Goal: Task Accomplishment & Management: Use online tool/utility

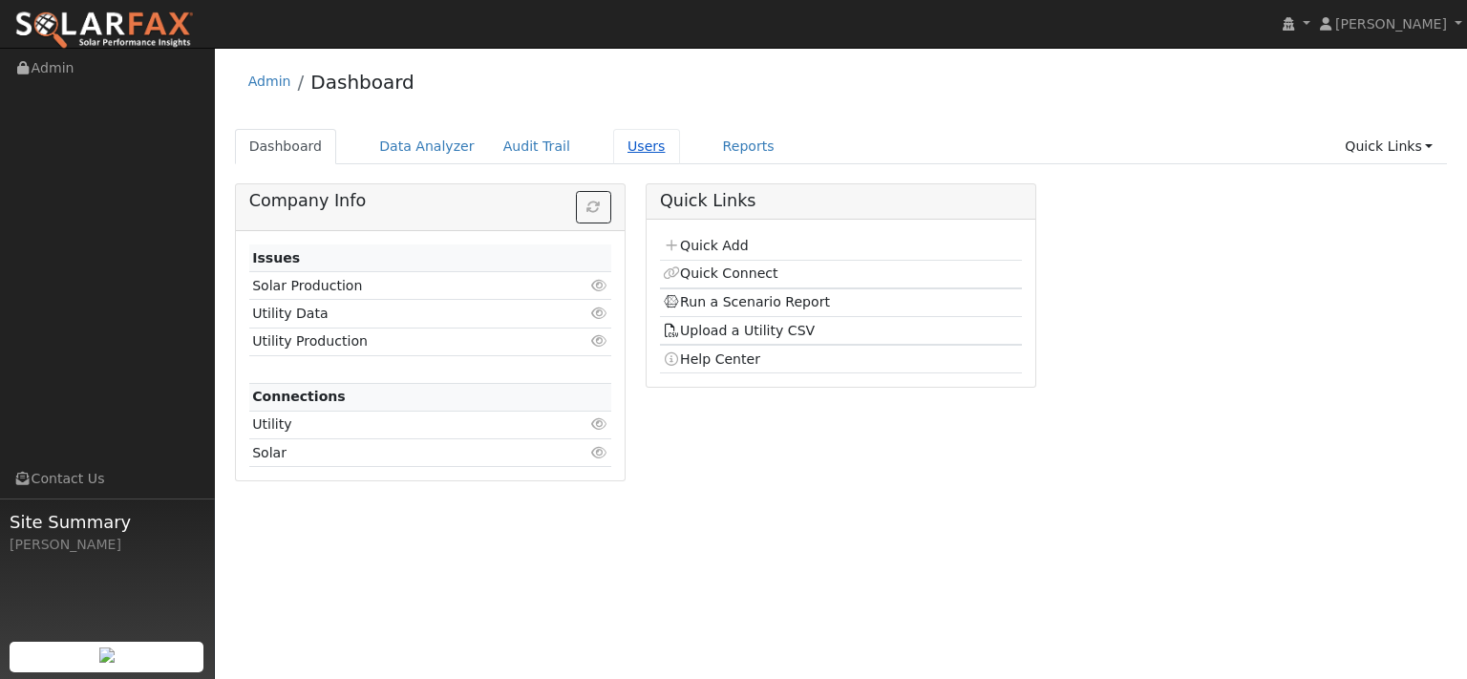
click at [680, 164] on link "Users" at bounding box center [646, 146] width 67 height 35
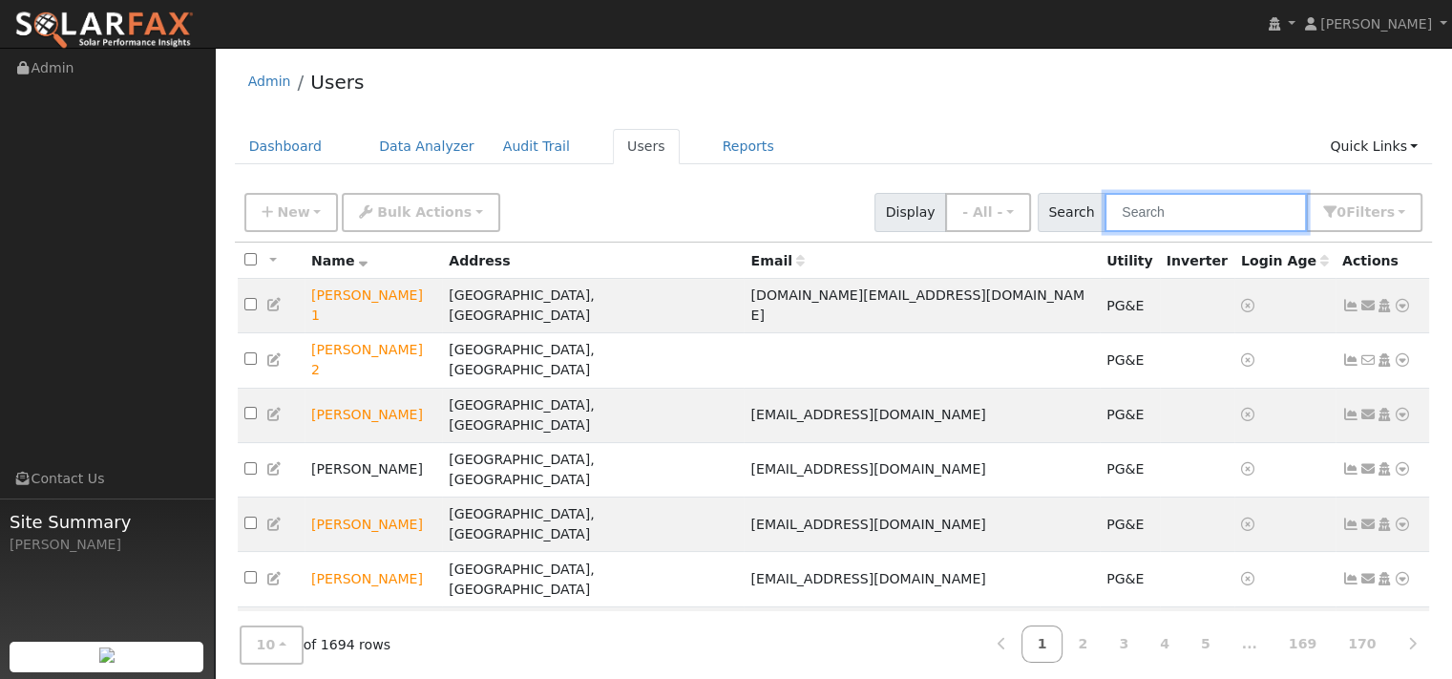
click at [1105, 232] on input "text" at bounding box center [1206, 212] width 202 height 39
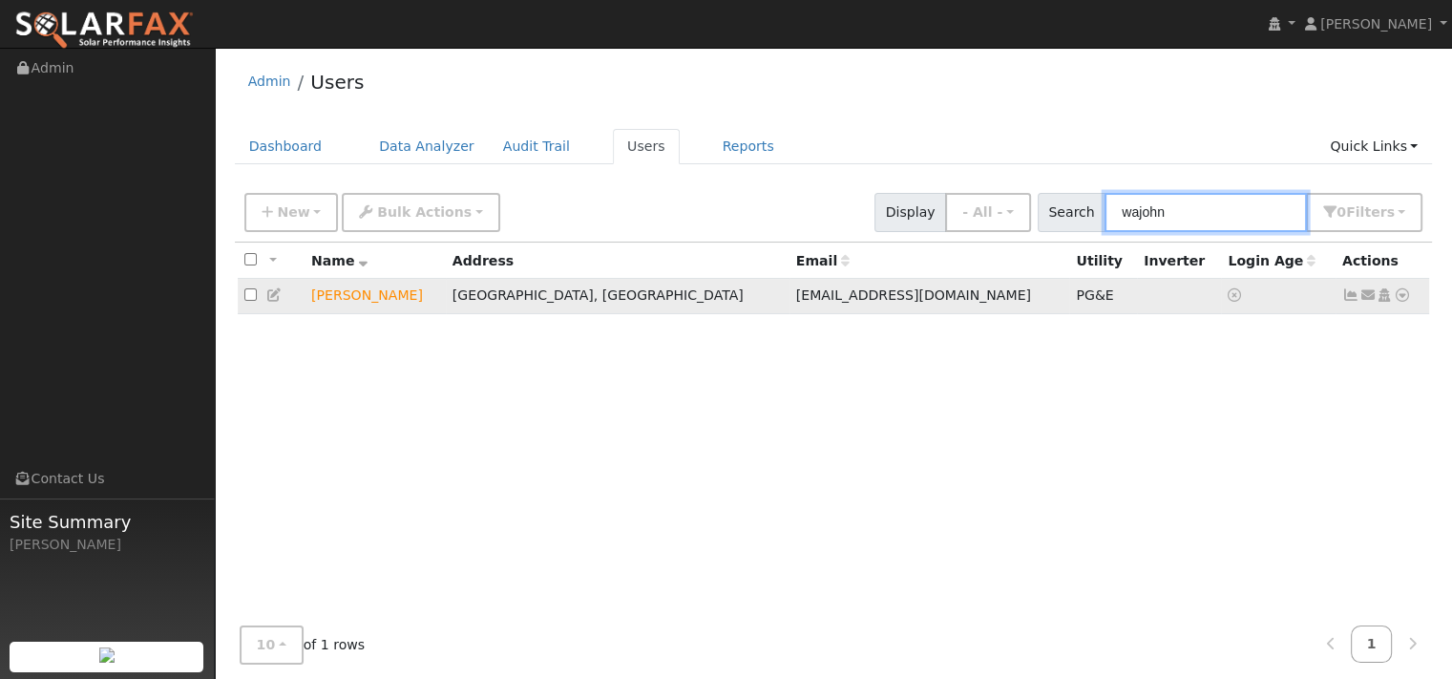
type input "wajohn"
click at [1394, 302] on icon at bounding box center [1402, 294] width 17 height 13
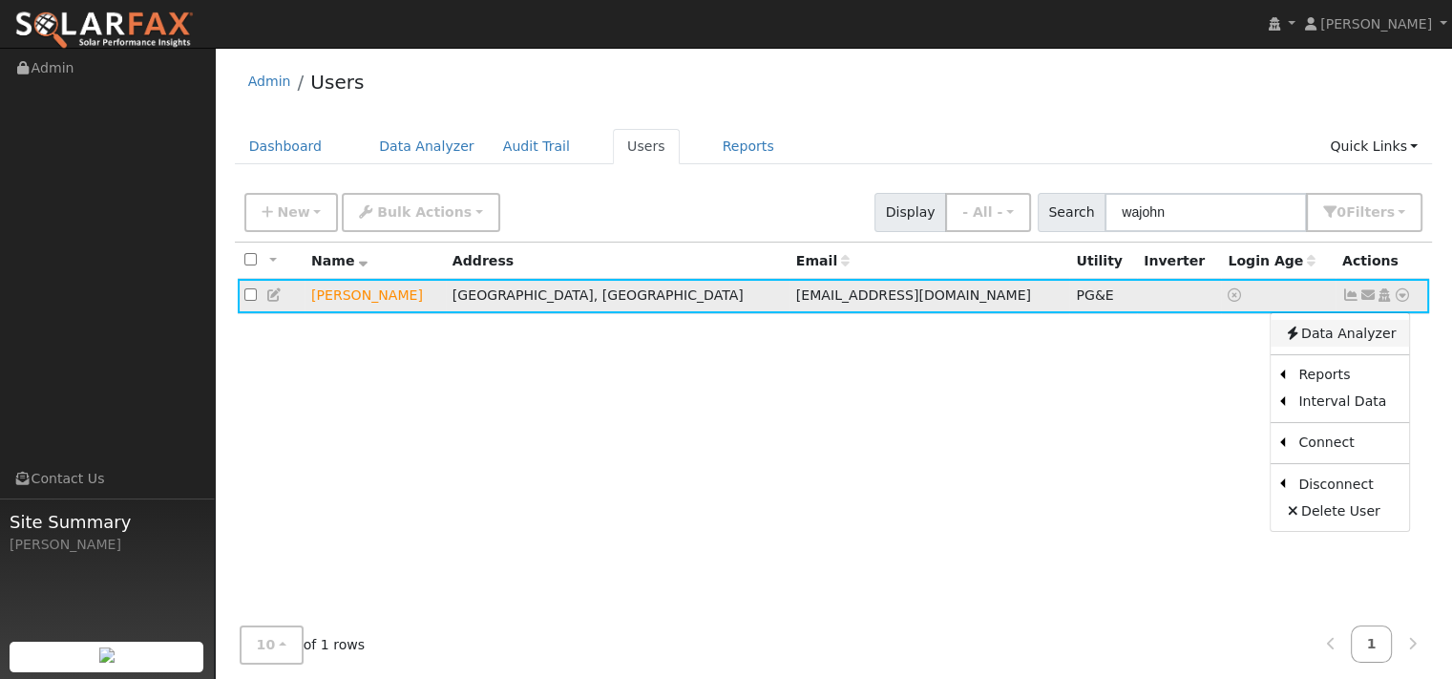
click at [1348, 347] on link "Data Analyzer" at bounding box center [1340, 333] width 138 height 27
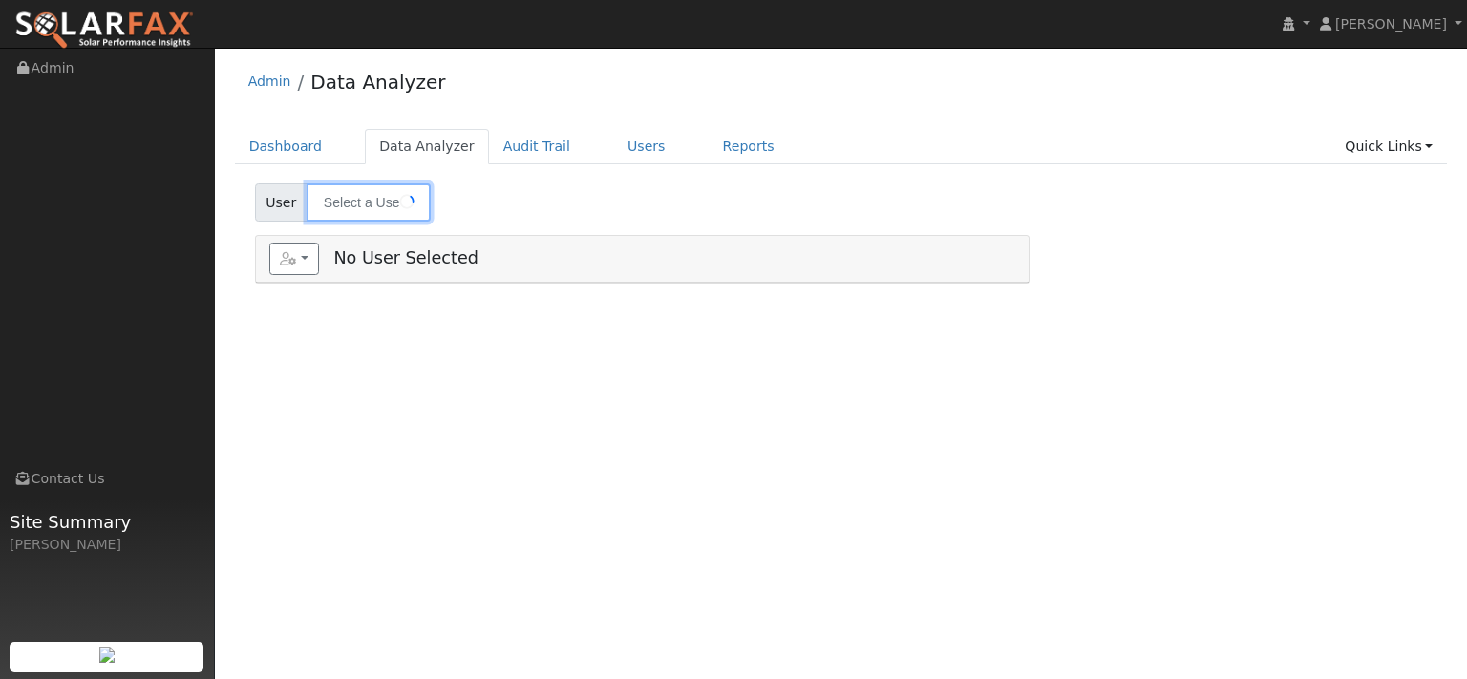
type input "[PERSON_NAME]"
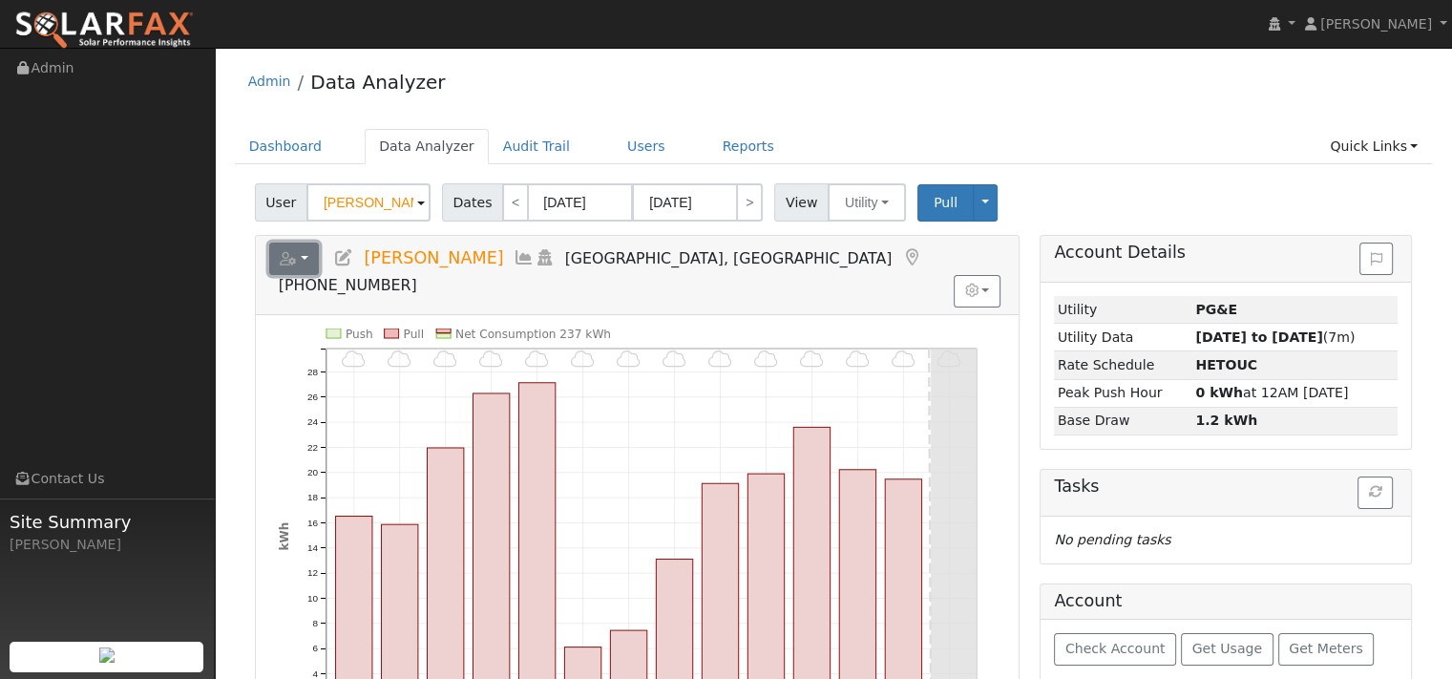
click at [301, 275] on button "button" at bounding box center [294, 259] width 51 height 32
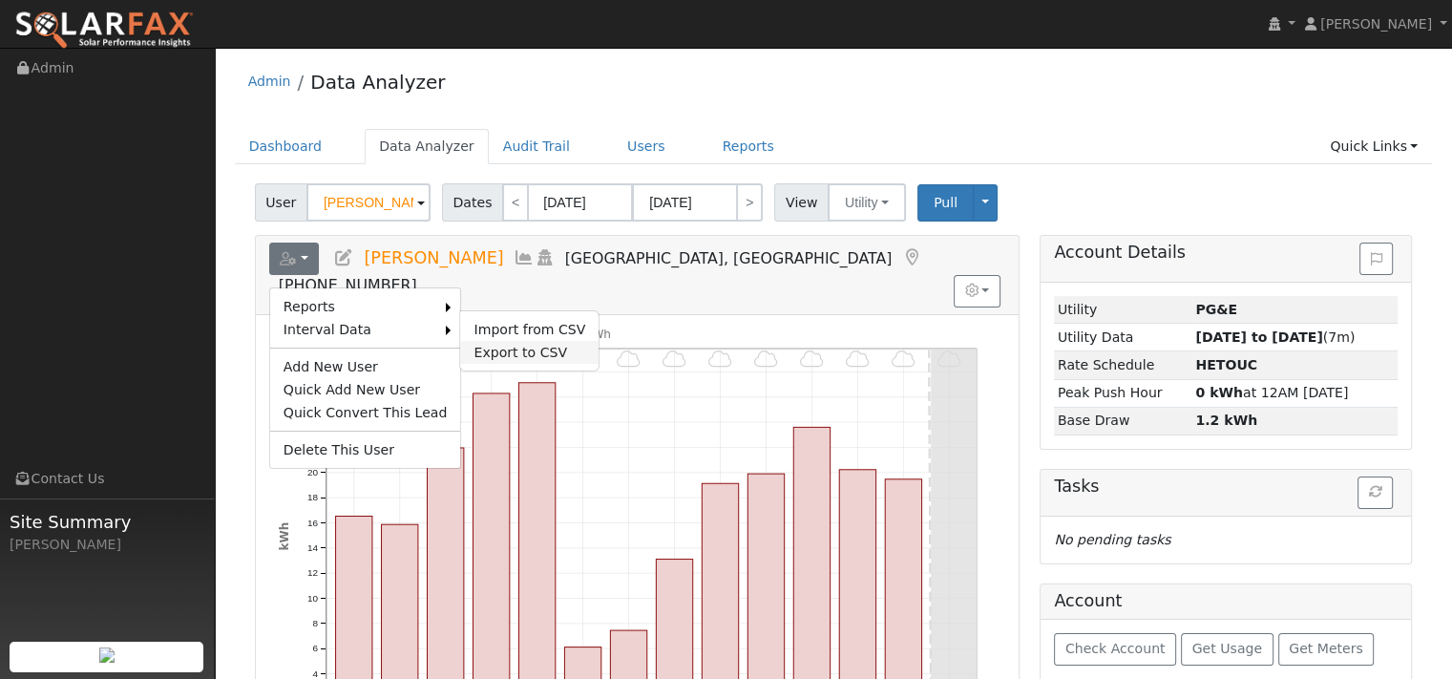
click at [561, 364] on link "Export to CSV" at bounding box center [529, 352] width 138 height 23
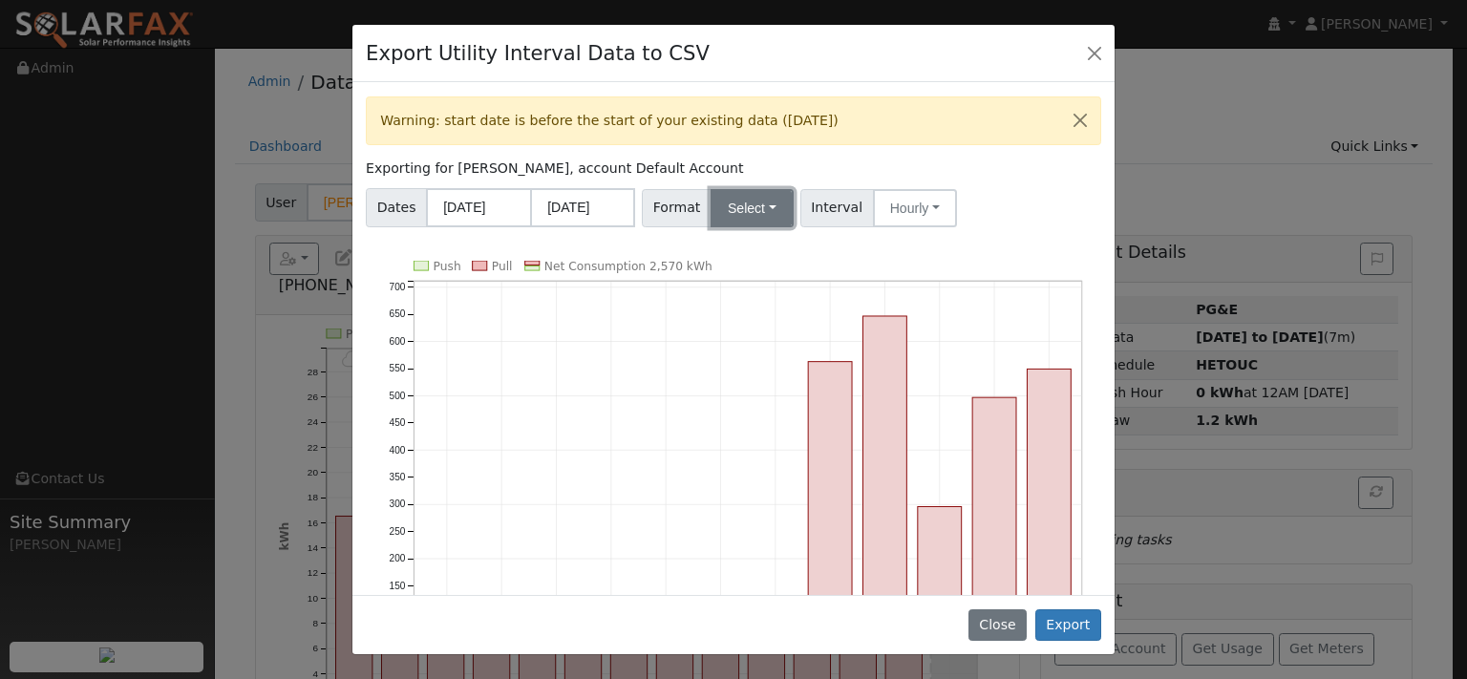
click at [794, 227] on button "Select" at bounding box center [751, 208] width 83 height 38
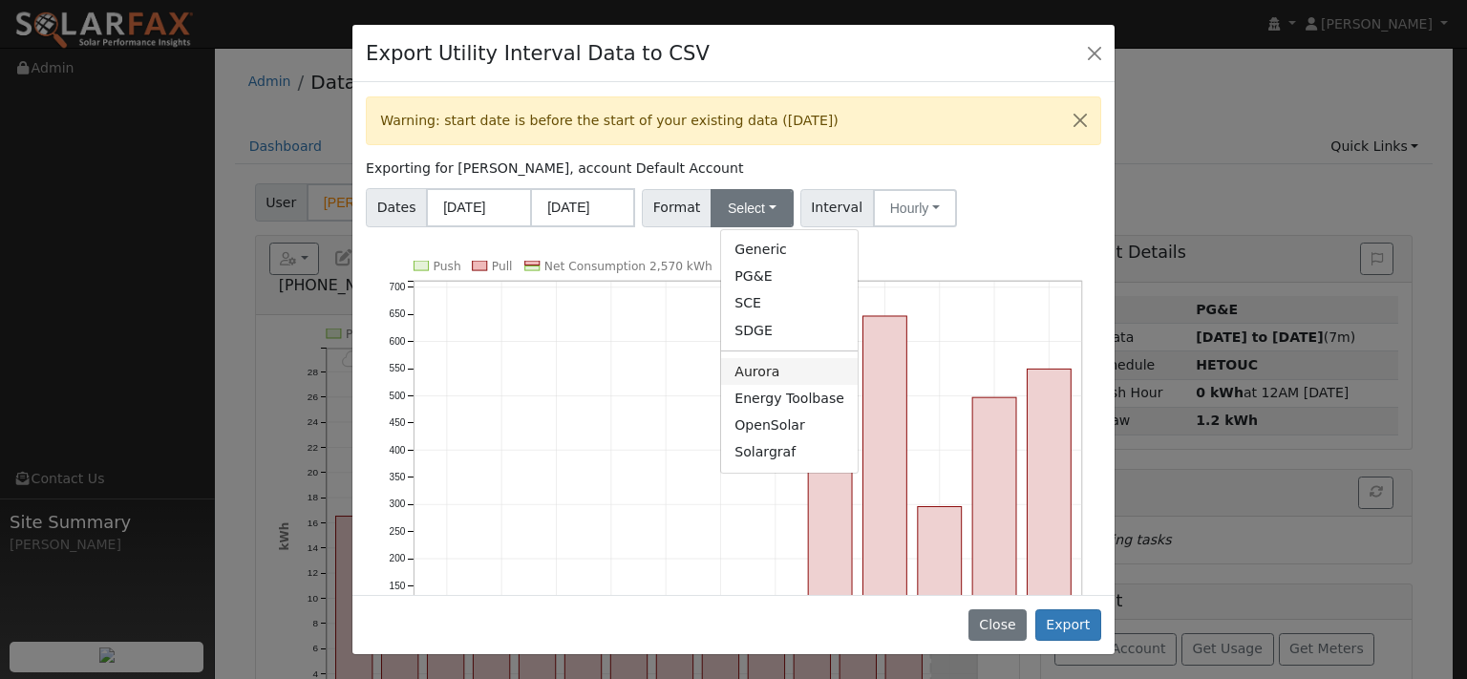
click at [778, 385] on link "Aurora" at bounding box center [789, 371] width 137 height 27
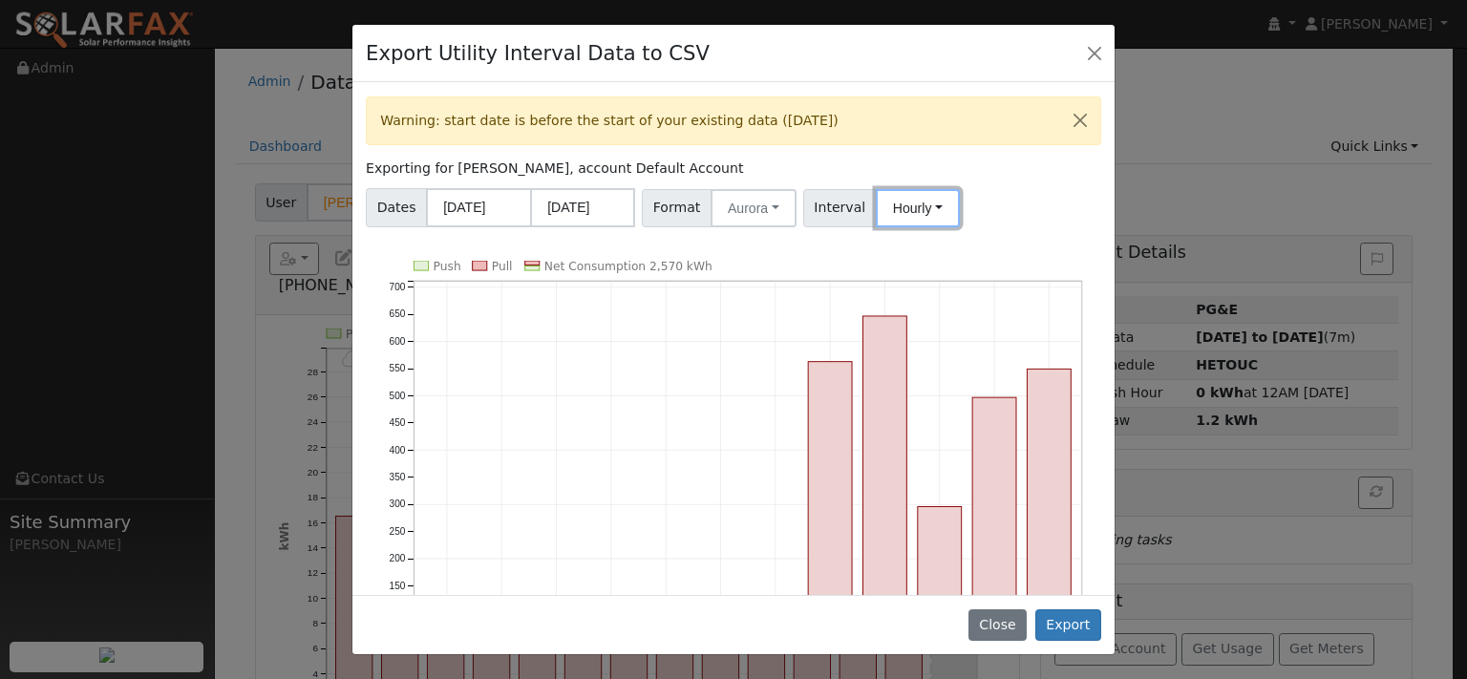
drag, startPoint x: 971, startPoint y: 259, endPoint x: 973, endPoint y: 277, distance: 18.2
click at [960, 227] on button "Hourly" at bounding box center [918, 208] width 84 height 38
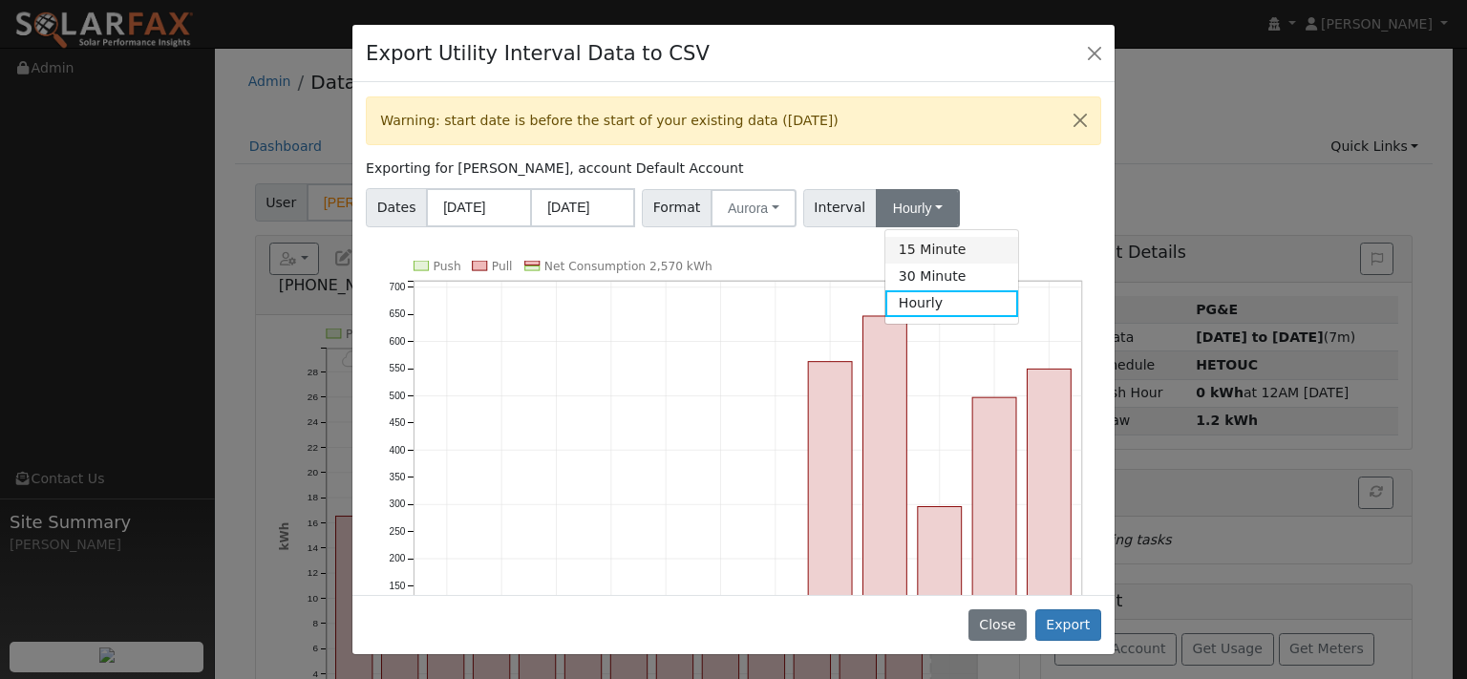
click at [974, 264] on link "15 Minute" at bounding box center [951, 250] width 133 height 27
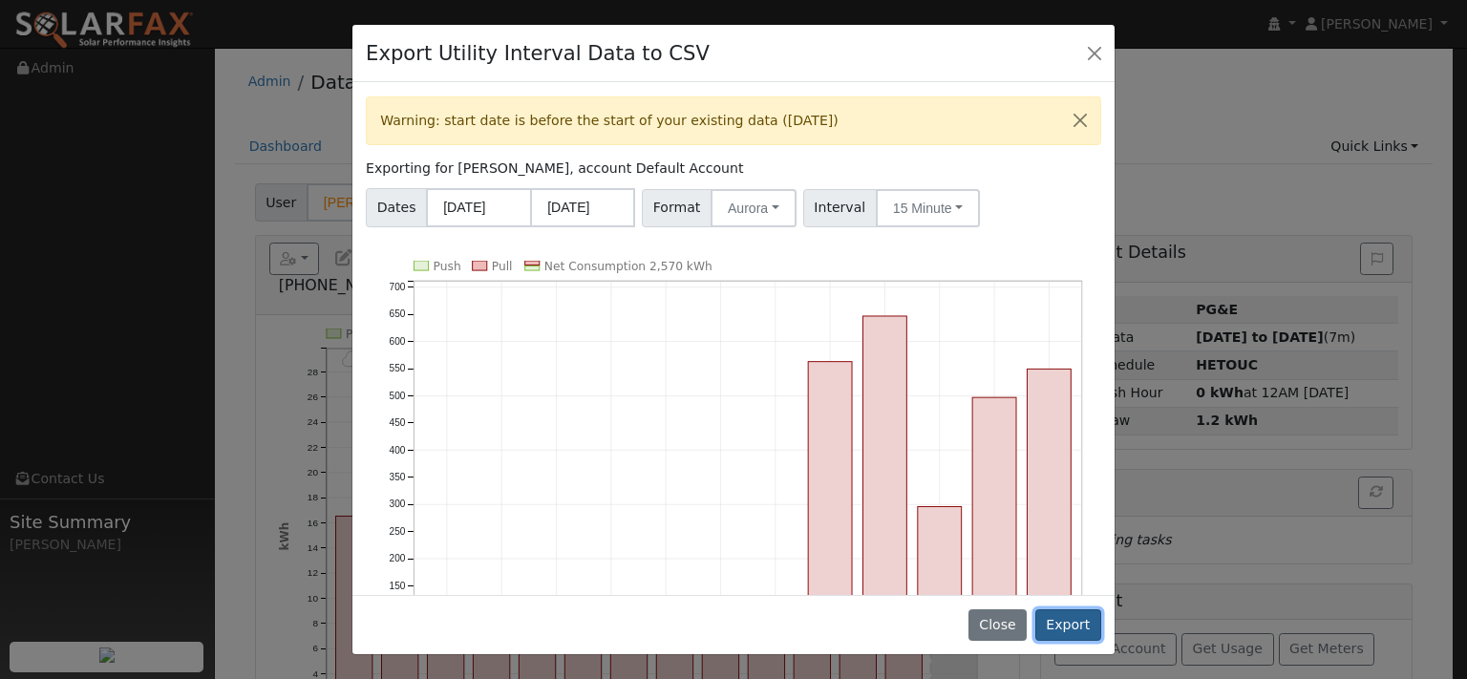
click at [1059, 613] on button "Export" at bounding box center [1068, 625] width 66 height 32
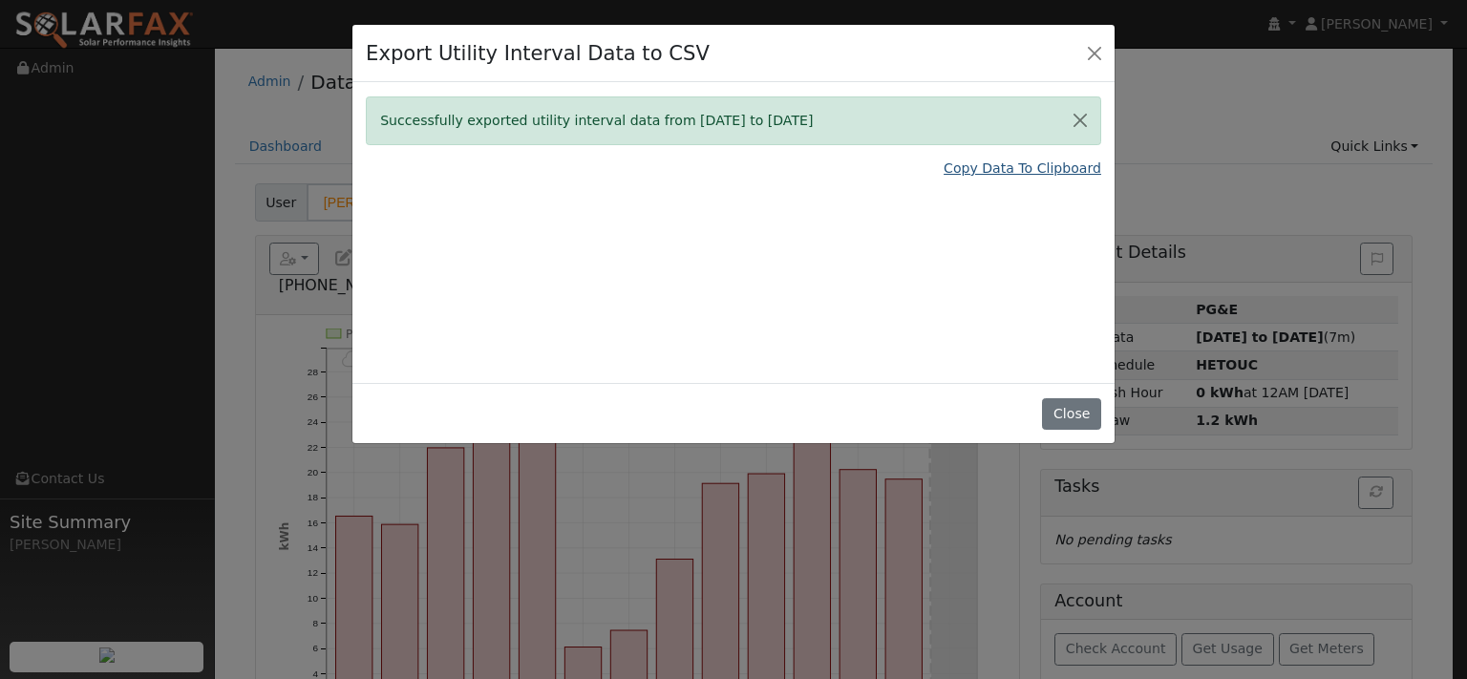
click at [983, 179] on link "Copy Data To Clipboard" at bounding box center [1022, 169] width 158 height 20
click at [1042, 431] on button "Close" at bounding box center [1071, 414] width 58 height 32
